Goal: Entertainment & Leisure: Consume media (video, audio)

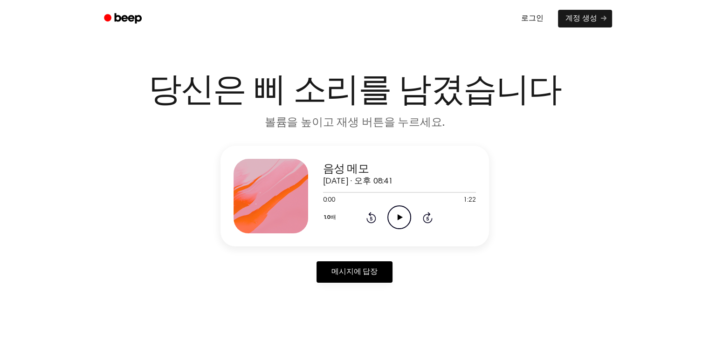
click at [400, 226] on icon "Play Audio" at bounding box center [400, 218] width 24 height 24
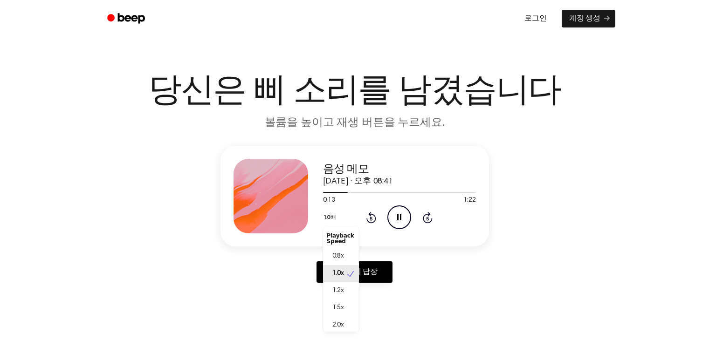
click at [326, 217] on font "1.0배" at bounding box center [330, 218] width 12 height 6
click at [341, 322] on font "2.0배" at bounding box center [340, 320] width 15 height 7
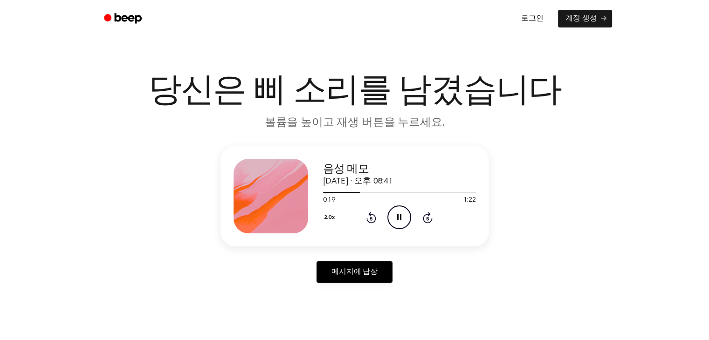
click at [321, 221] on div "음성 메모 2025년 10월 9일 · 오후 08:41 0:19 1:22 귀하의 브라우저는 [object Object] 요소를 지원하지 않습니다…" at bounding box center [355, 196] width 269 height 101
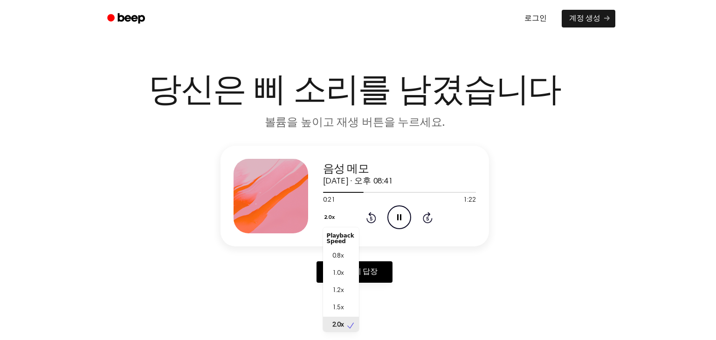
scroll to position [2, 0]
click at [328, 217] on button "2.0x" at bounding box center [330, 218] width 15 height 16
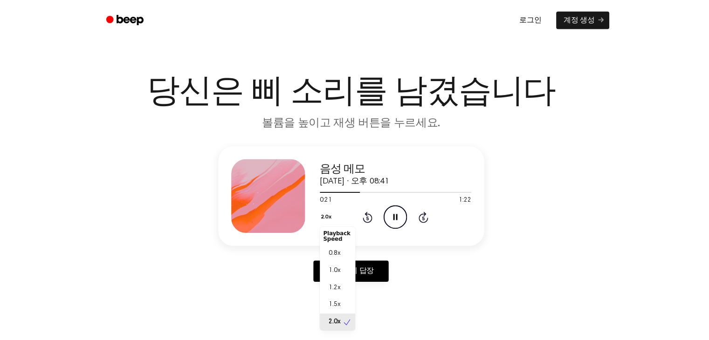
scroll to position [0, 0]
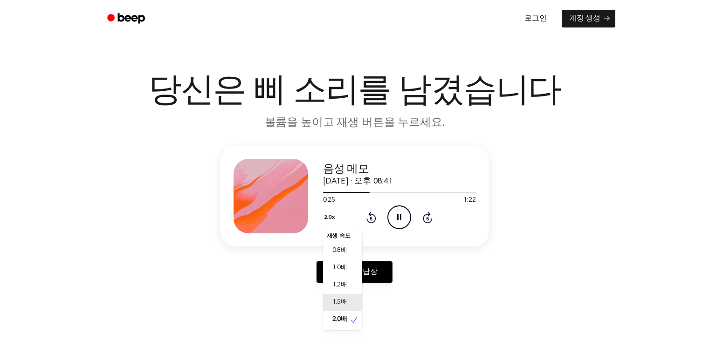
click at [343, 305] on font "1.5배" at bounding box center [340, 302] width 15 height 7
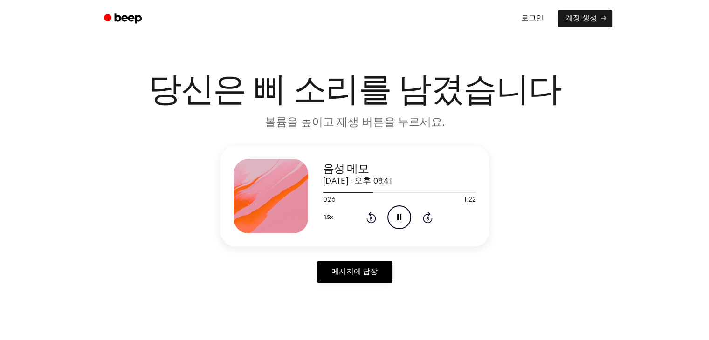
click at [628, 229] on div "음성 메모 2025년 10월 9일 · 오후 08:41 0:26 1:22 귀하의 브라우저는 [object Object] 요소를 지원하지 않습니다…" at bounding box center [354, 218] width 687 height 145
click at [398, 223] on icon "Play Audio" at bounding box center [400, 218] width 24 height 24
click at [394, 222] on icon "Play Audio" at bounding box center [400, 218] width 24 height 24
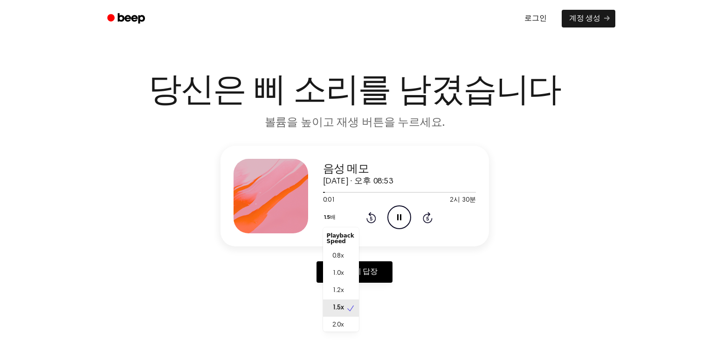
click at [333, 219] on font "1.5배" at bounding box center [330, 218] width 12 height 6
click at [343, 322] on font "2.0배" at bounding box center [340, 320] width 15 height 7
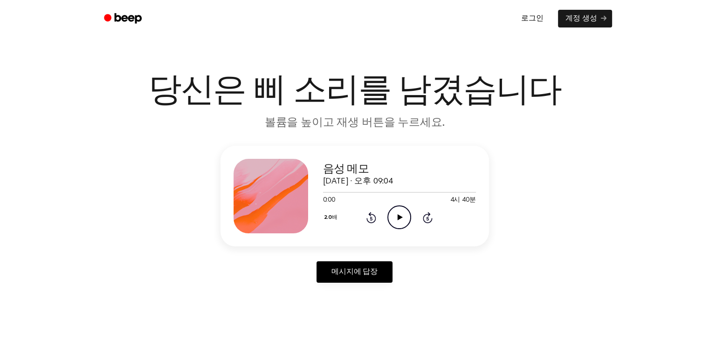
click at [391, 216] on icon "Play Audio" at bounding box center [400, 218] width 24 height 24
click at [304, 49] on main "당신은 삐 소리를 남겼습니다 볼륨을 높이고 재생 버튼을 누르세요. 음성 메모 [DATE] · 오후 09:04 3:26 4시 40분 귀하의 브라…" at bounding box center [354, 294] width 709 height 589
click at [402, 225] on icon "Play Audio" at bounding box center [400, 218] width 24 height 24
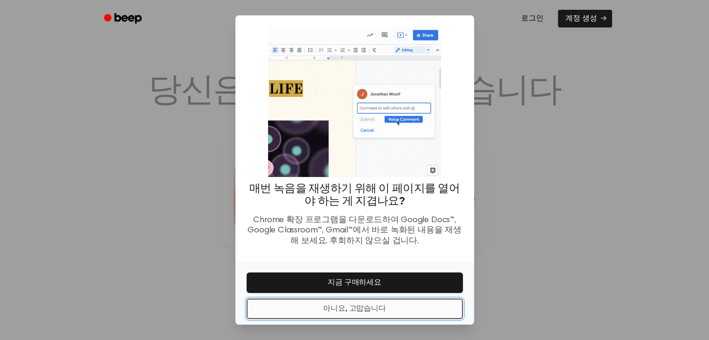
click at [398, 305] on button "아니요, 고맙습니다" at bounding box center [355, 309] width 216 height 21
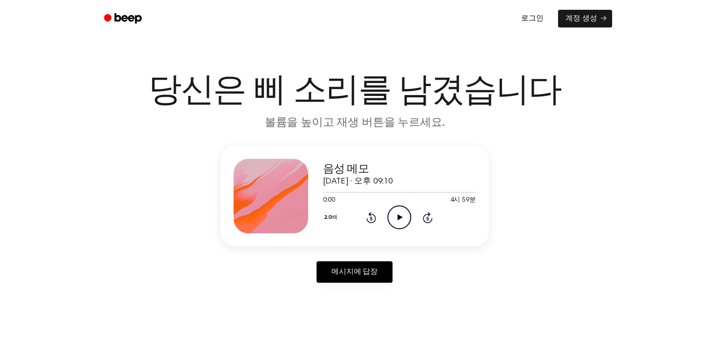
click at [400, 221] on icon "Play Audio" at bounding box center [400, 218] width 24 height 24
